Goal: Navigation & Orientation: Find specific page/section

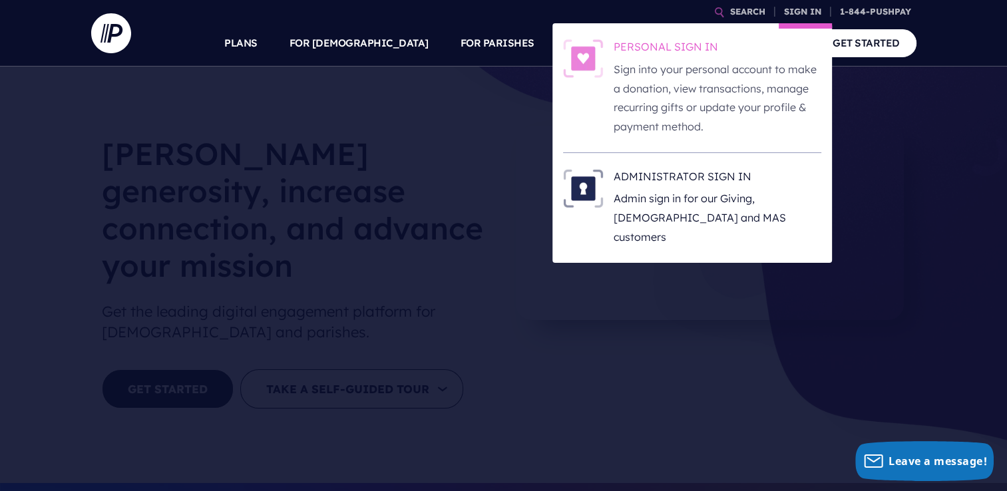
click at [686, 49] on h6 "PERSONAL SIGN IN" at bounding box center [717, 49] width 208 height 20
click at [686, 47] on h6 "PERSONAL SIGN IN" at bounding box center [717, 49] width 208 height 20
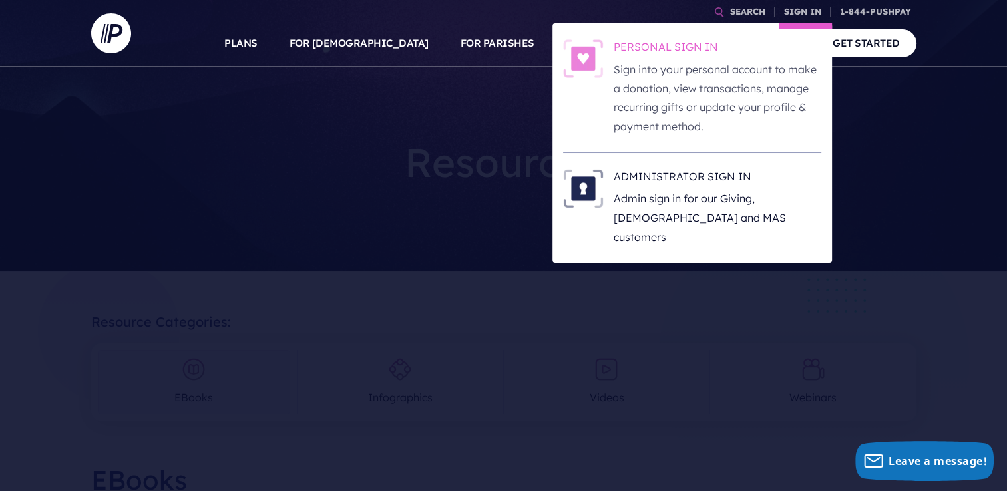
click at [703, 56] on h6 "PERSONAL SIGN IN" at bounding box center [717, 49] width 208 height 20
